Goal: Information Seeking & Learning: Learn about a topic

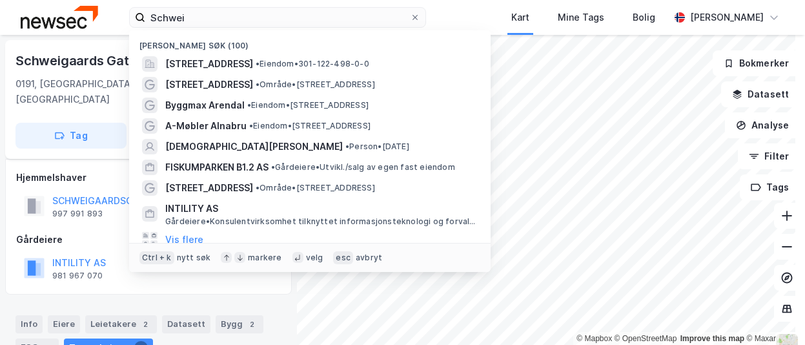
click at [166, 24] on input "Schwei" at bounding box center [277, 17] width 265 height 19
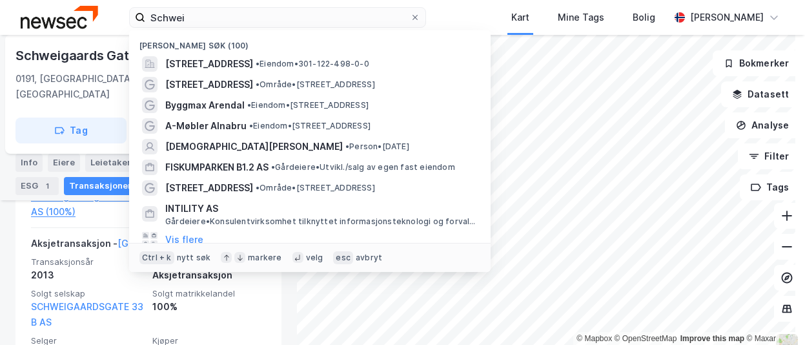
click at [166, 24] on input "Schwei" at bounding box center [277, 17] width 265 height 19
type input "[STREET_ADDRESS]"
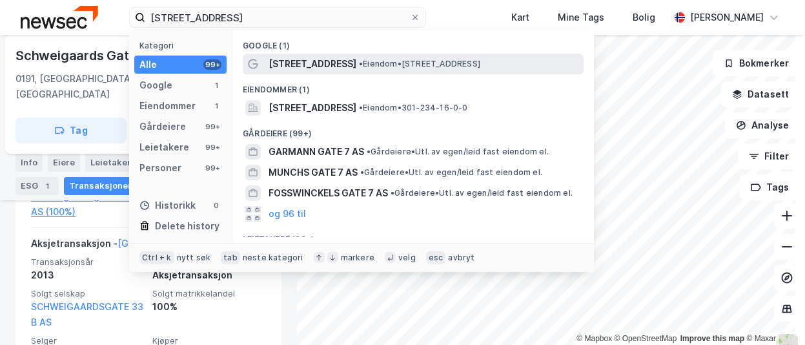
click at [396, 68] on span "• Eiendom • [STREET_ADDRESS]" at bounding box center [419, 64] width 121 height 10
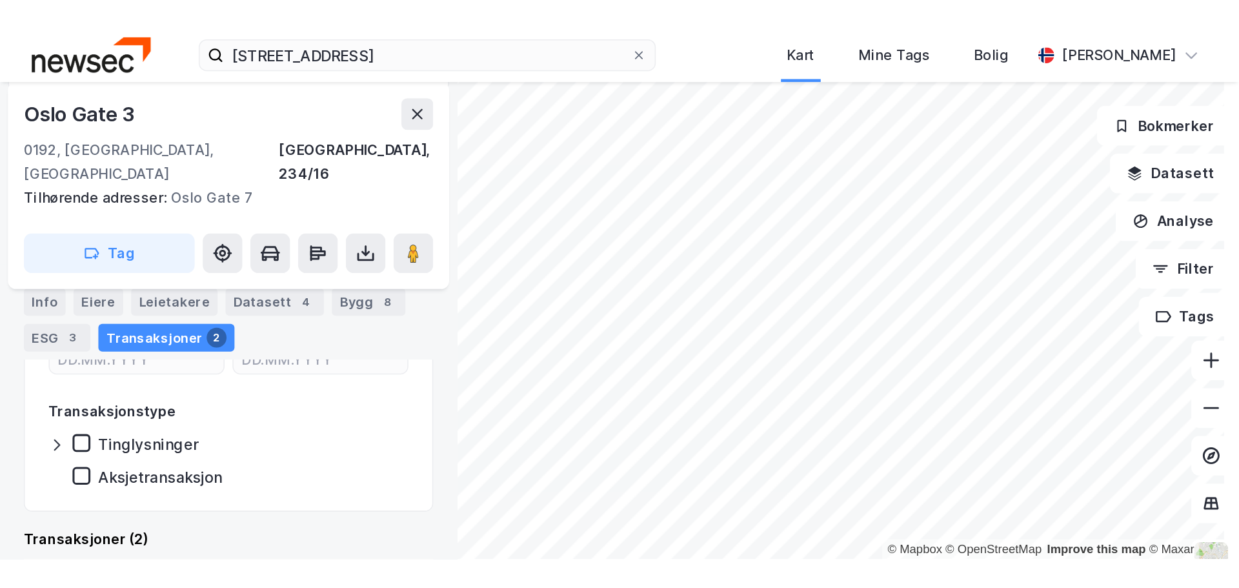
scroll to position [25, 0]
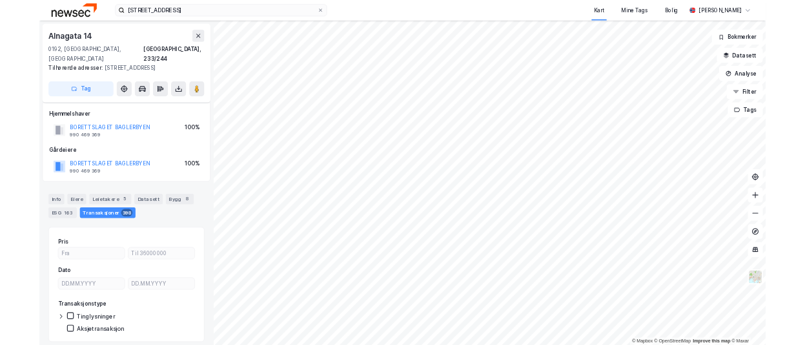
scroll to position [25, 0]
